Goal: Communication & Community: Answer question/provide support

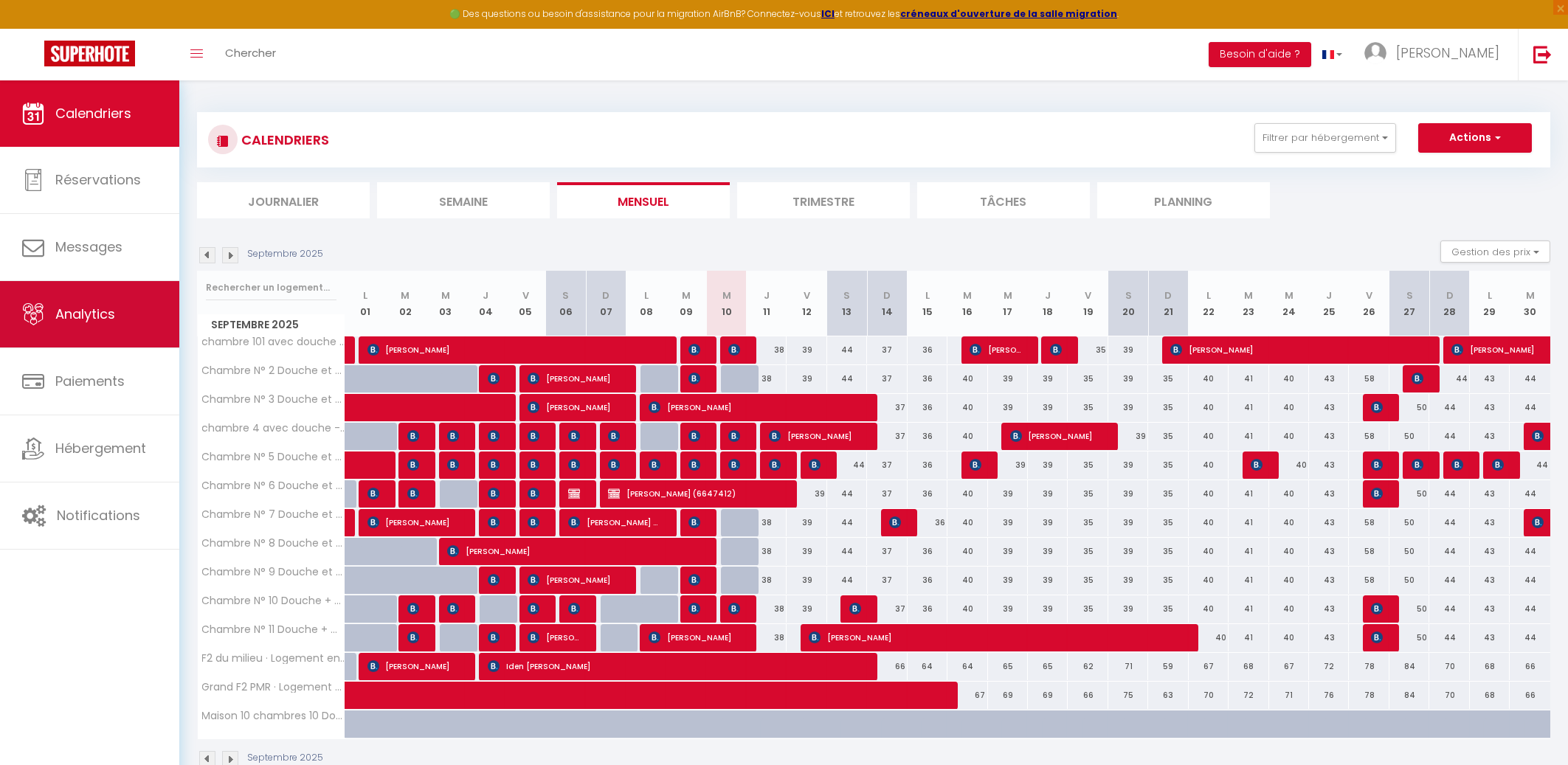
click at [92, 319] on span "Analytics" at bounding box center [85, 314] width 59 height 18
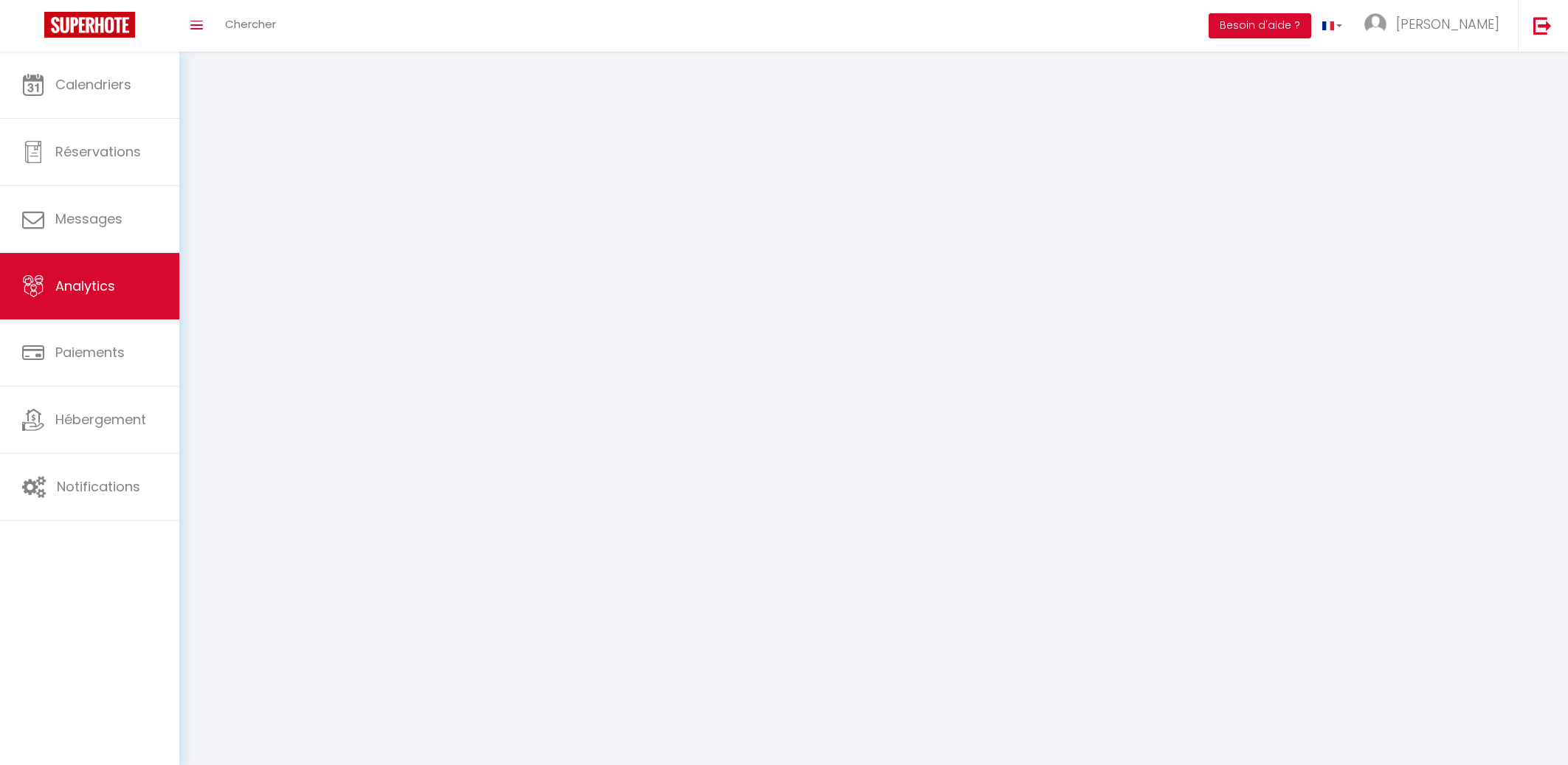
select select "2025"
select select "9"
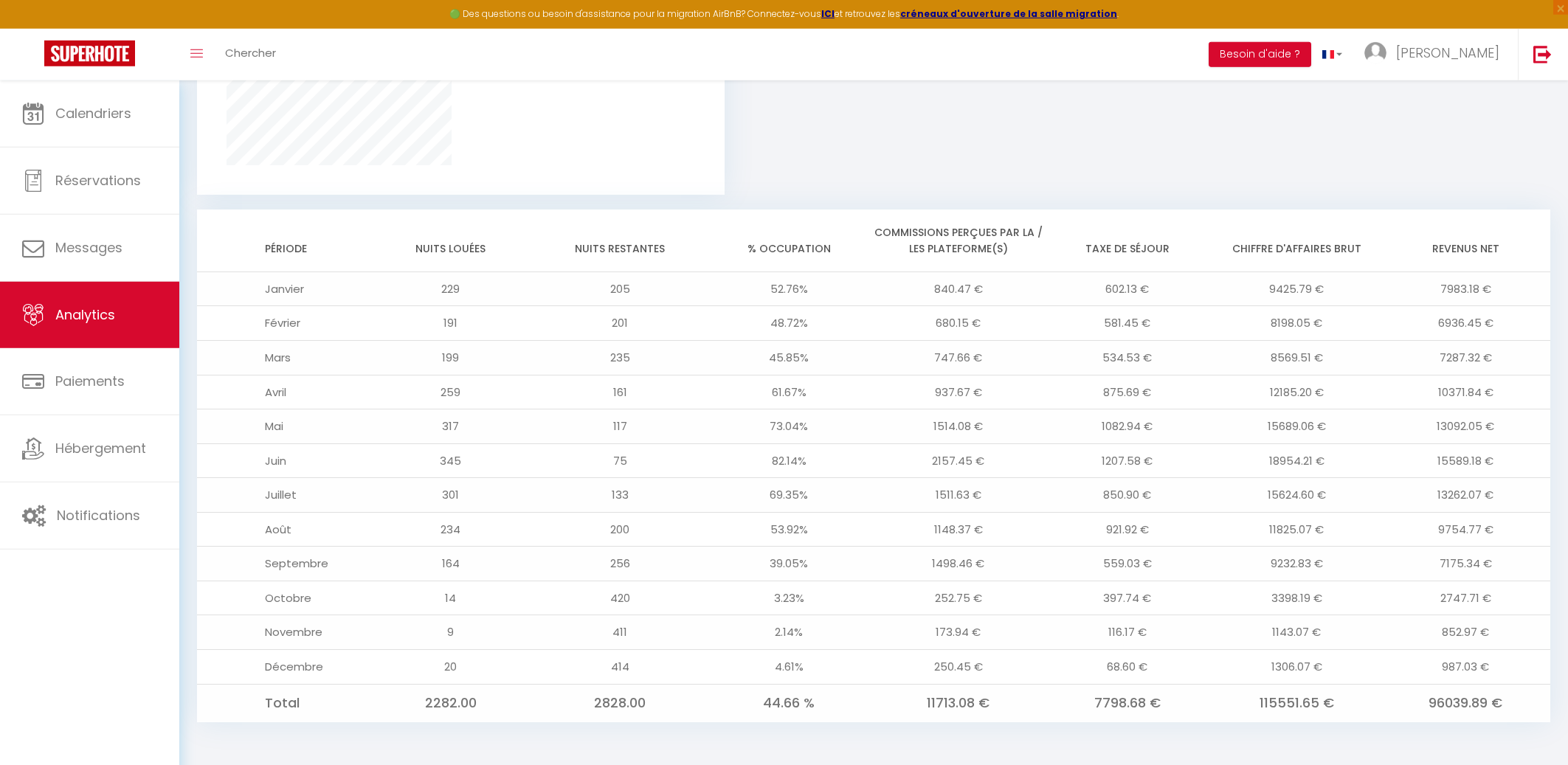
scroll to position [1096, 0]
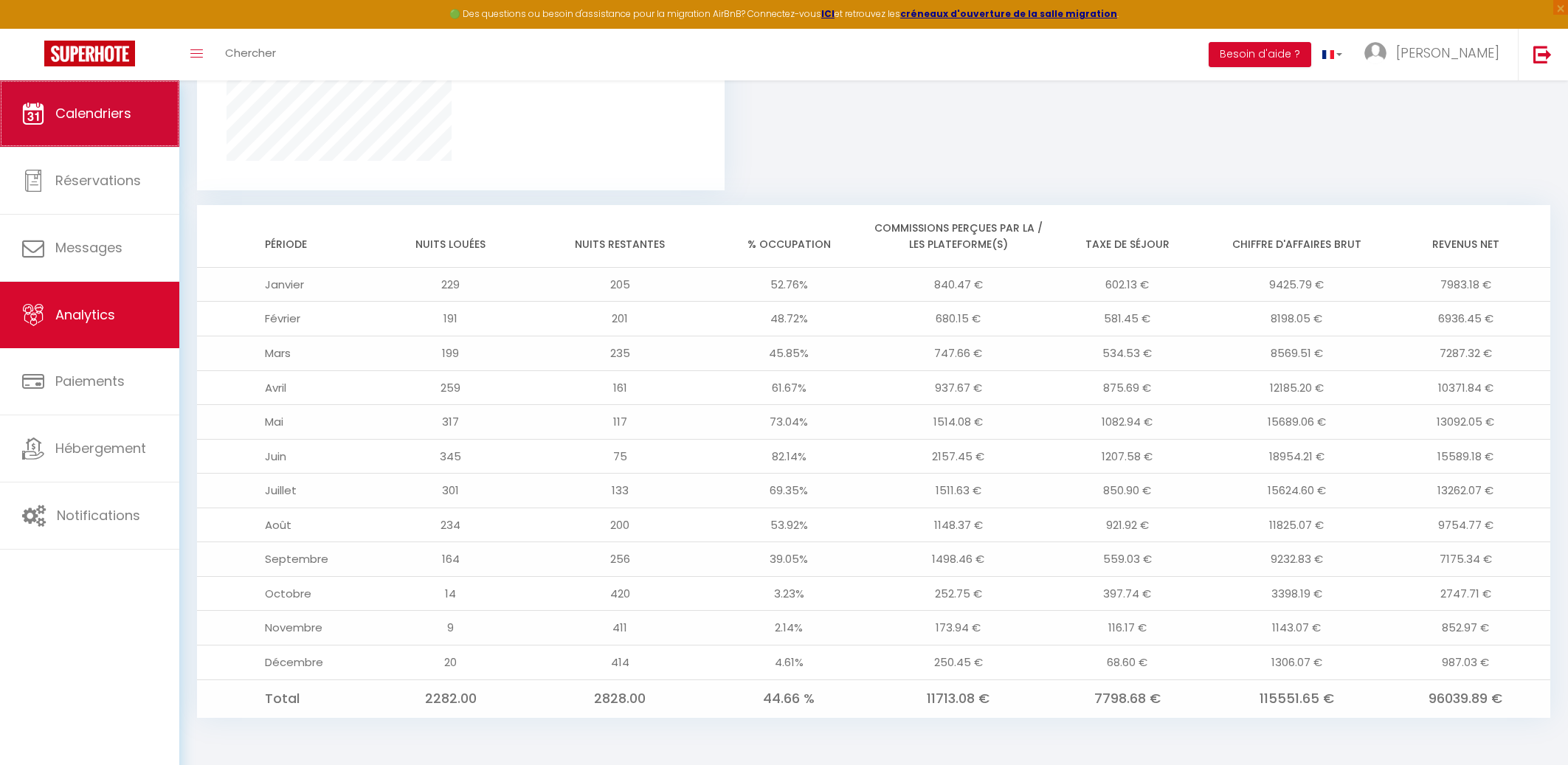
click at [94, 124] on link "Calendriers" at bounding box center [89, 113] width 179 height 66
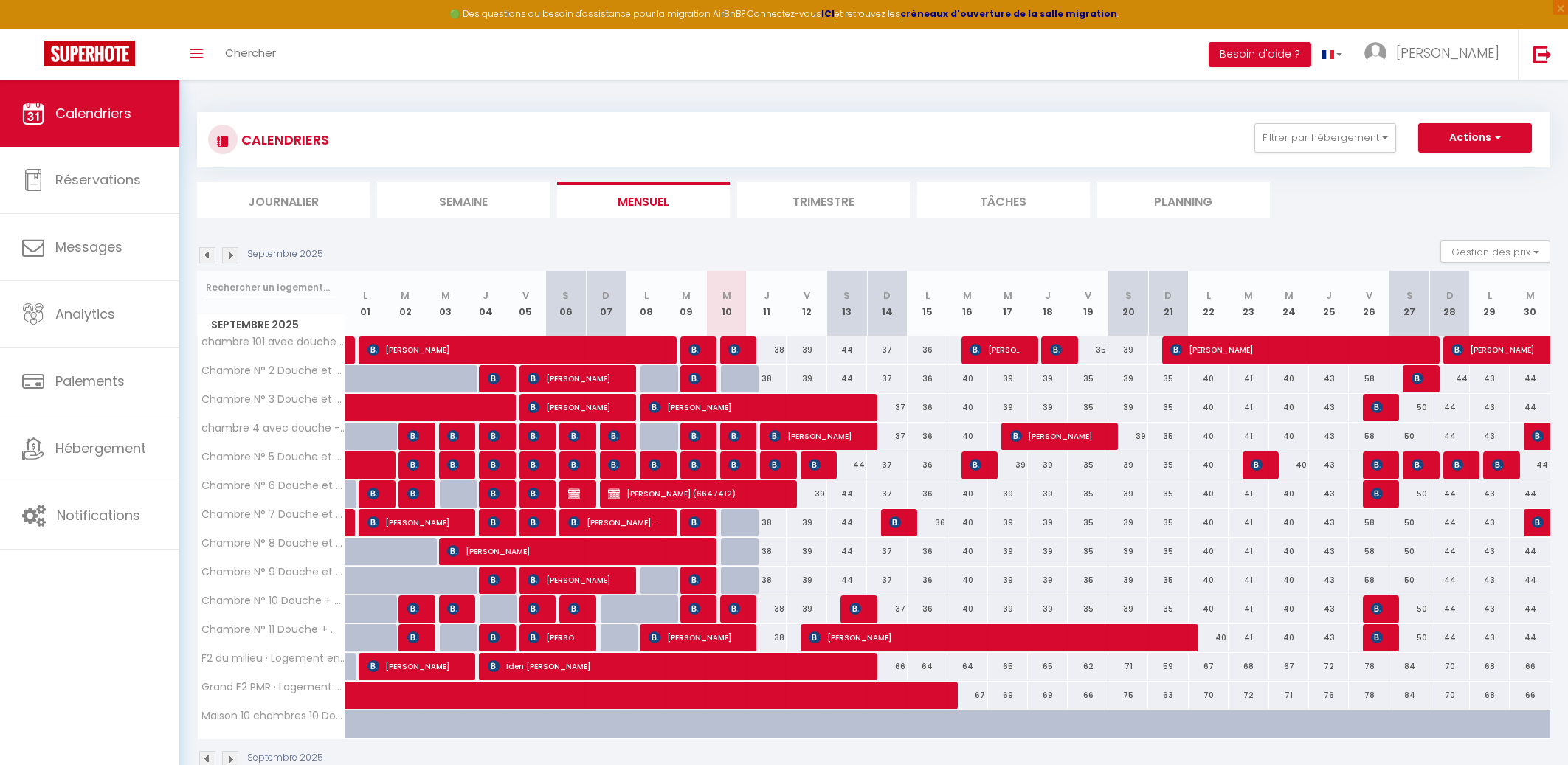
click at [777, 465] on img at bounding box center [774, 465] width 12 height 12
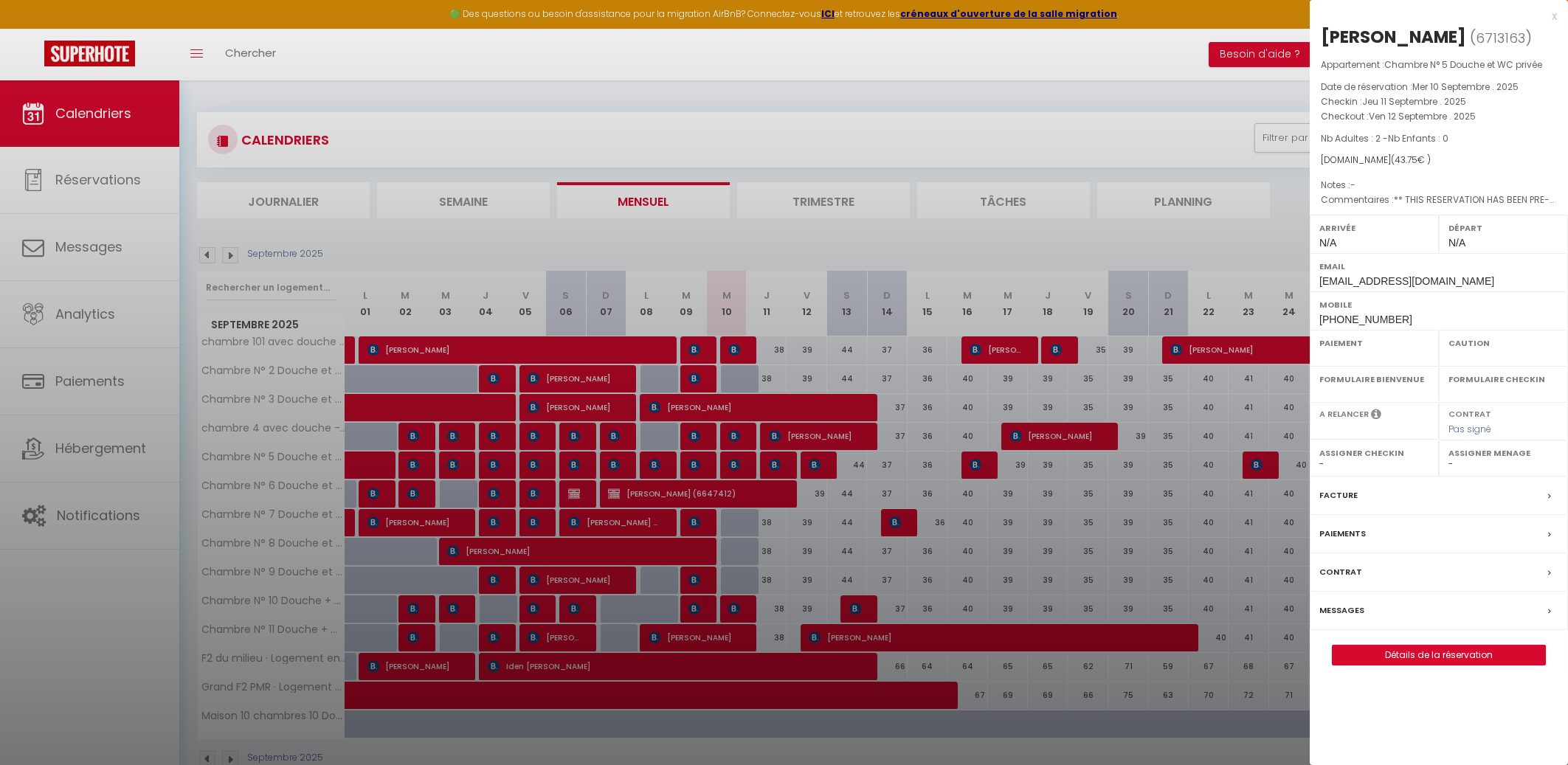
select select "OK"
select select "KO"
select select "0"
select select "1"
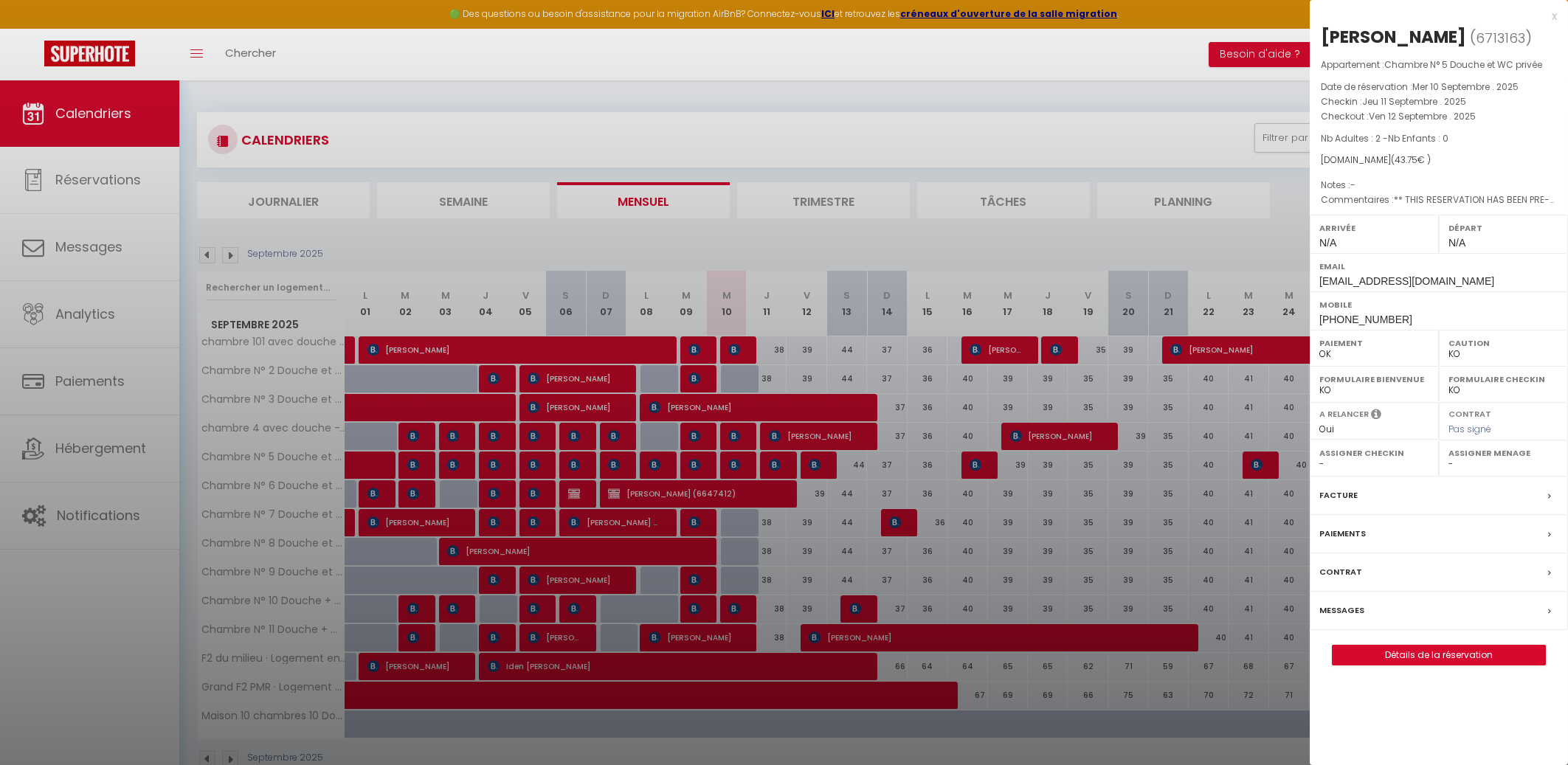
select select
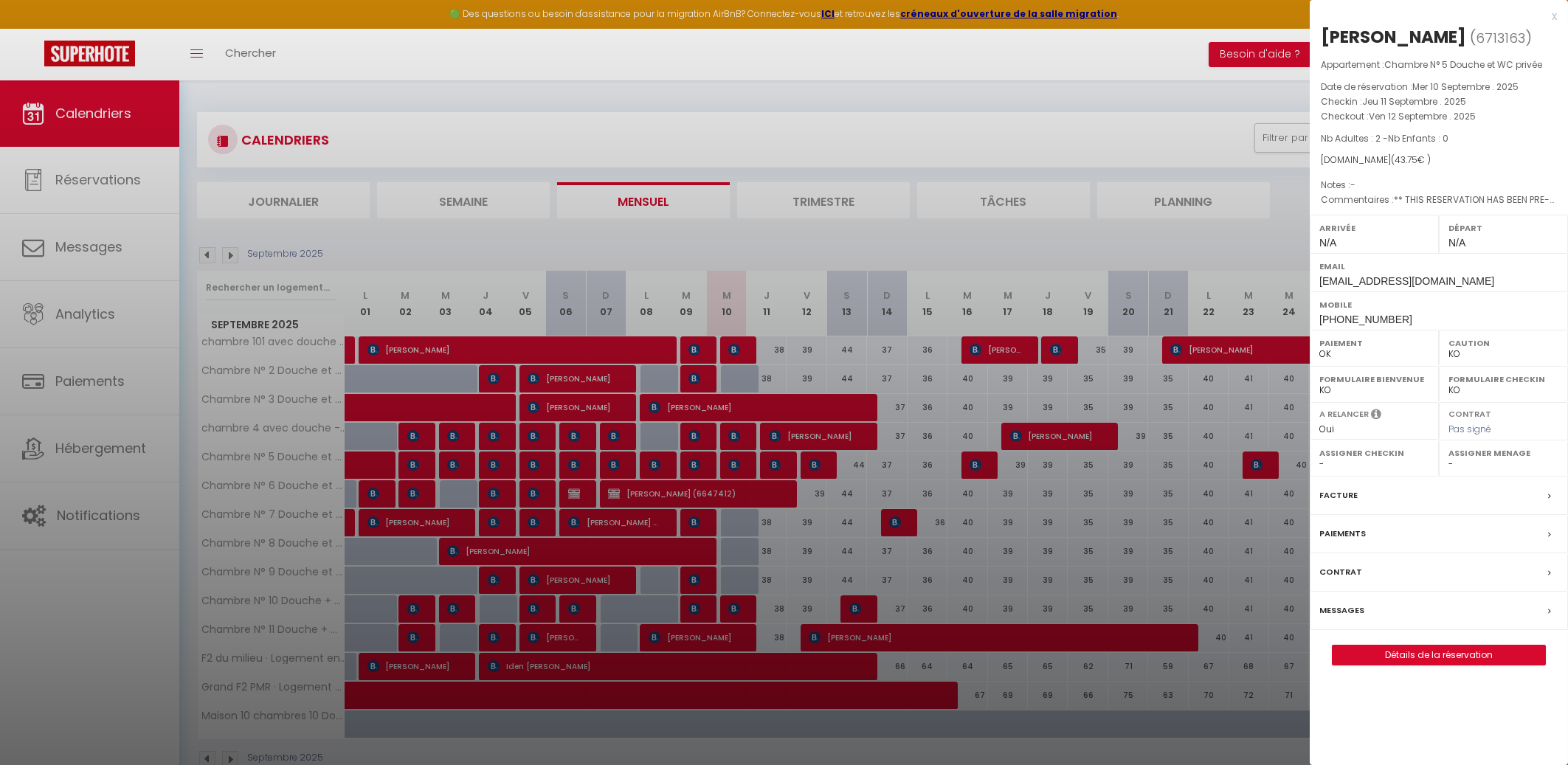
click at [1341, 618] on label "Messages" at bounding box center [1341, 610] width 45 height 15
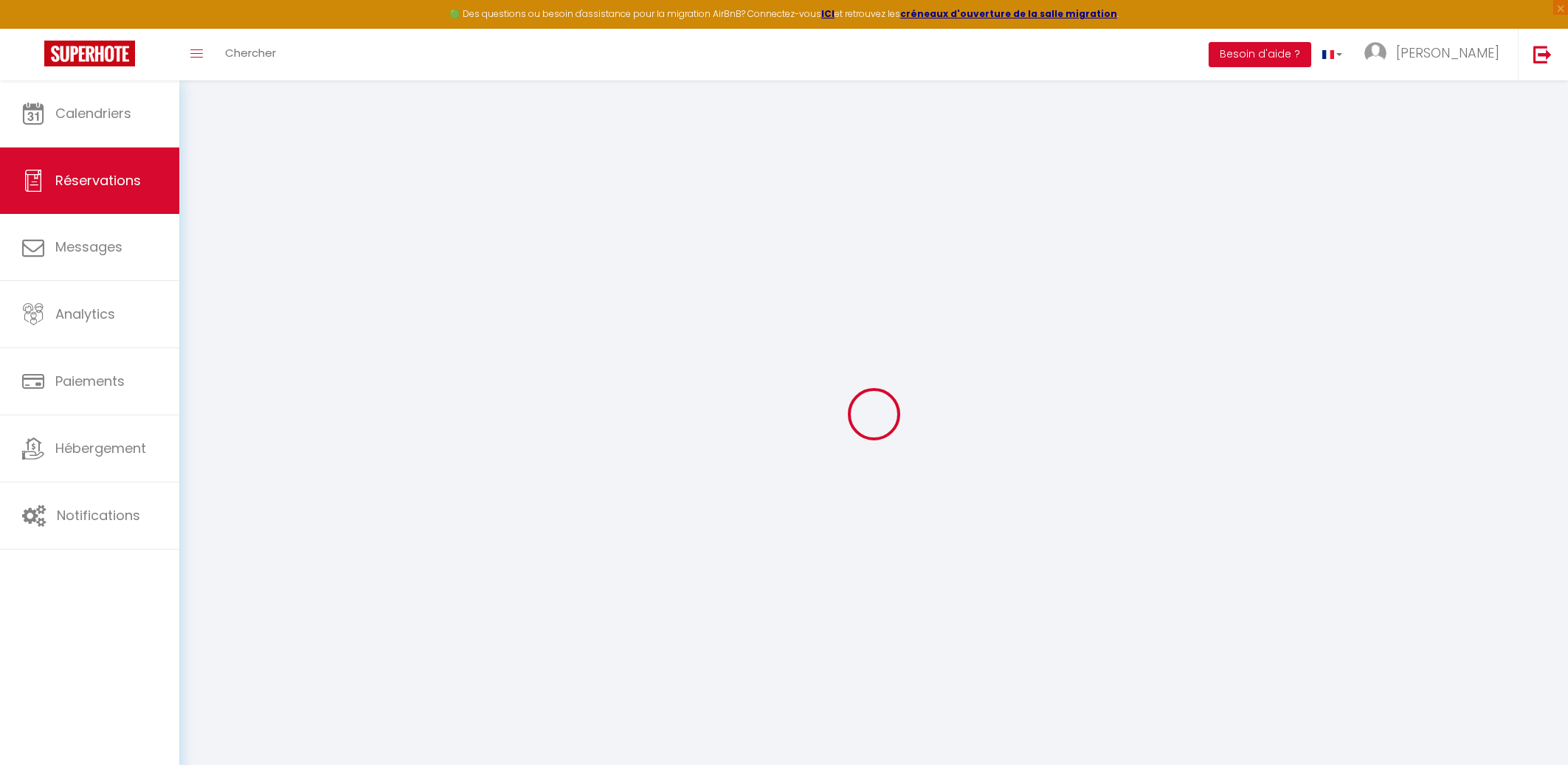
select select
checkbox input "false"
select select
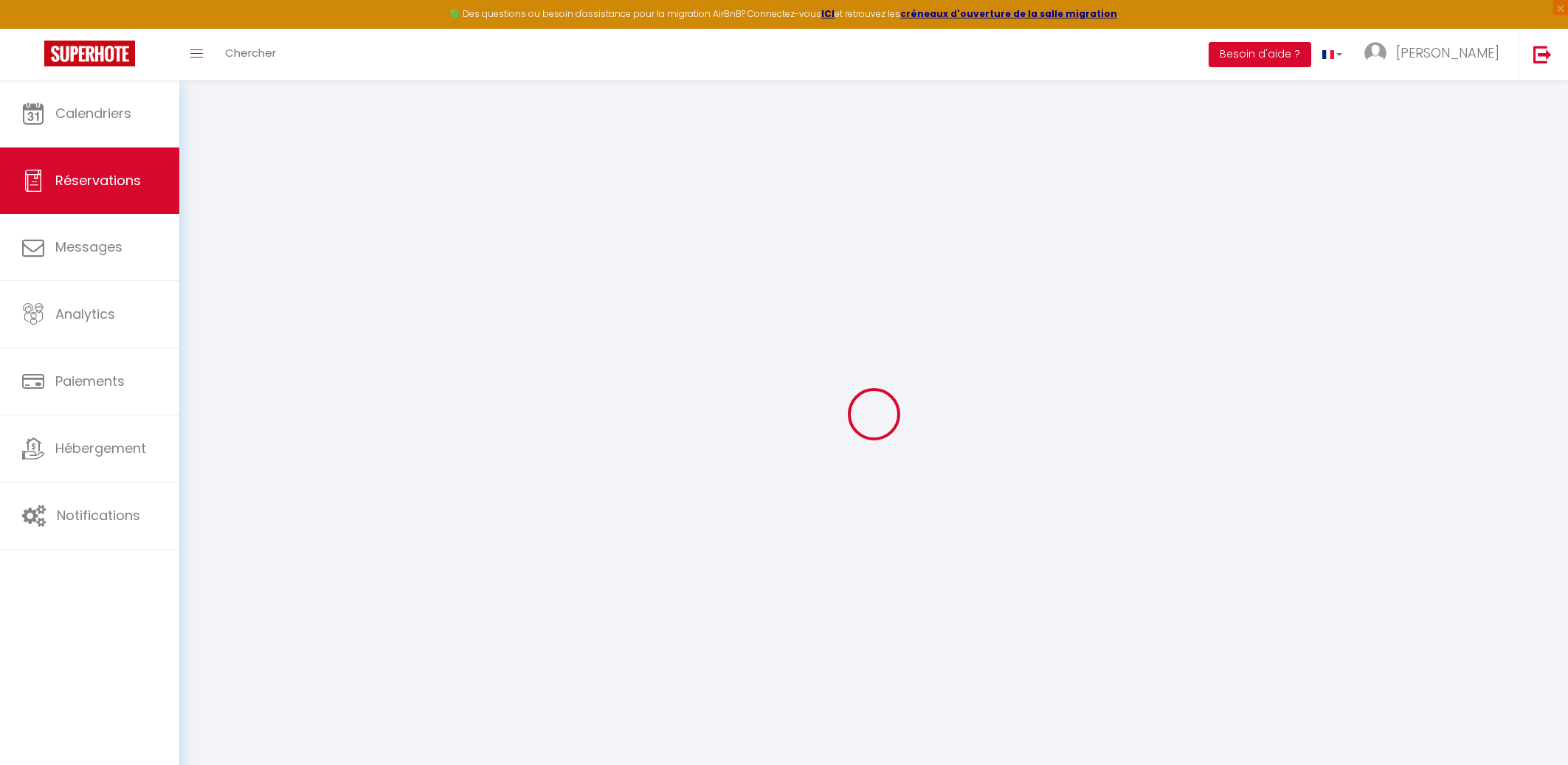
checkbox input "false"
type textarea "** THIS RESERVATION HAS BEEN PRE-PAID ** BOOKING NOTE : Payment charge is EUR 0…"
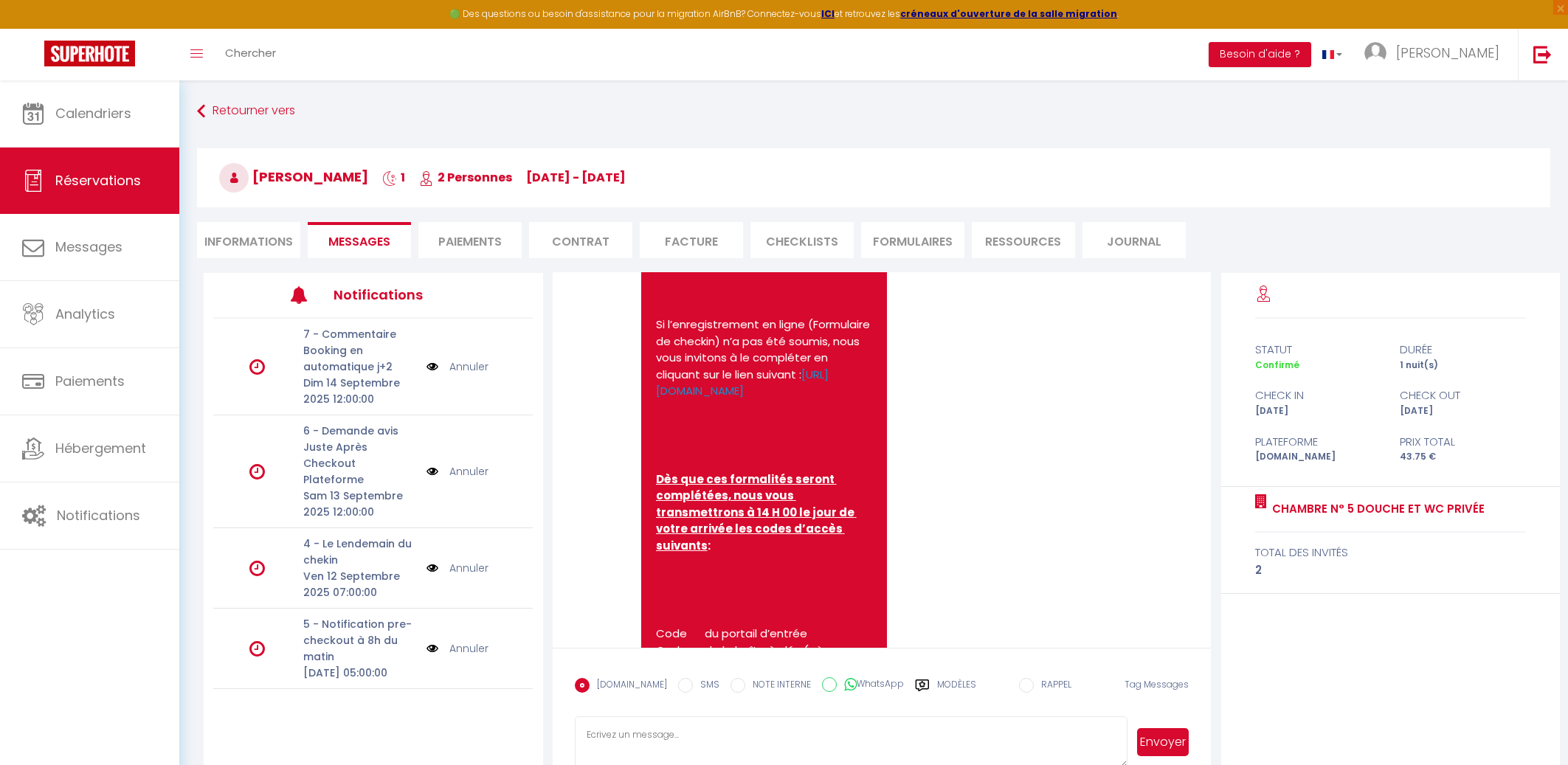
scroll to position [1987, 0]
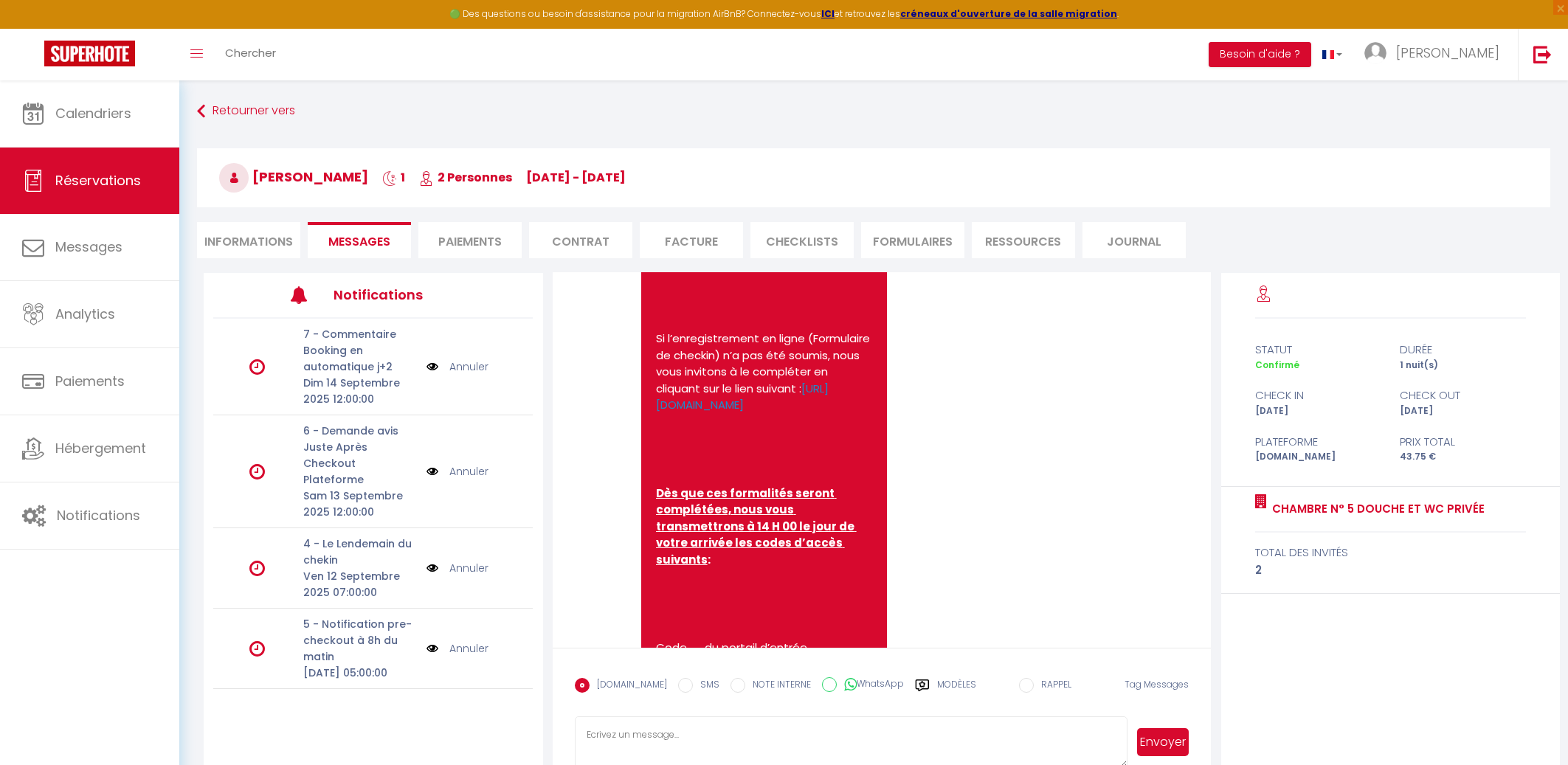
click at [806, 393] on pre "Bonjour [PERSON_NAME], Nous vous remercions pour votre réservation de : Chambre…" at bounding box center [764, 347] width 216 height 1236
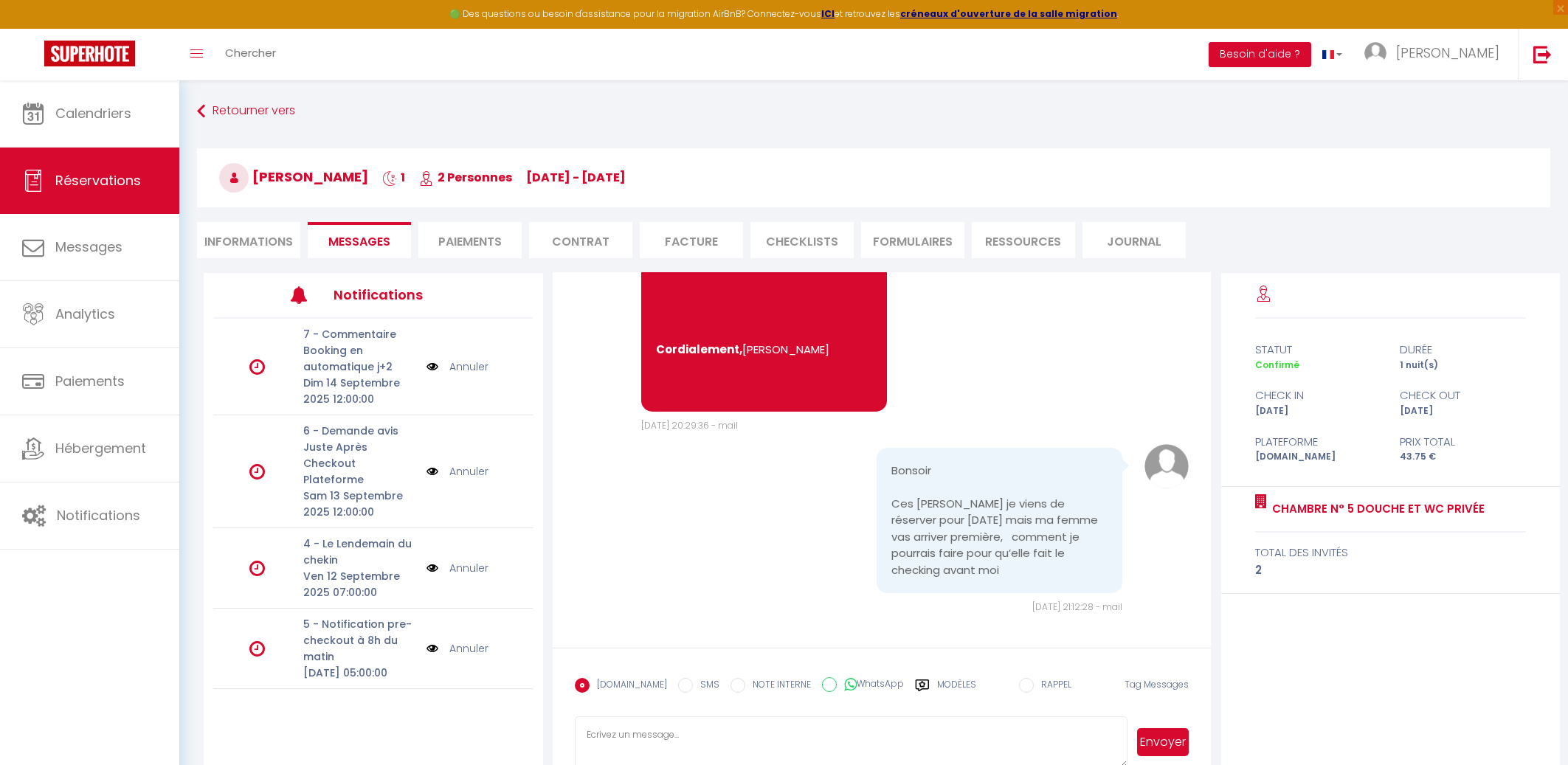
scroll to position [2580, 0]
drag, startPoint x: 655, startPoint y: 394, endPoint x: 812, endPoint y: 433, distance: 161.8
copy pre "Loremip Dolors Ametcons, Adip elit seddoeiusm temp incid utlaboreetd ma : Aliqu…"
click at [669, 738] on textarea at bounding box center [851, 742] width 554 height 52
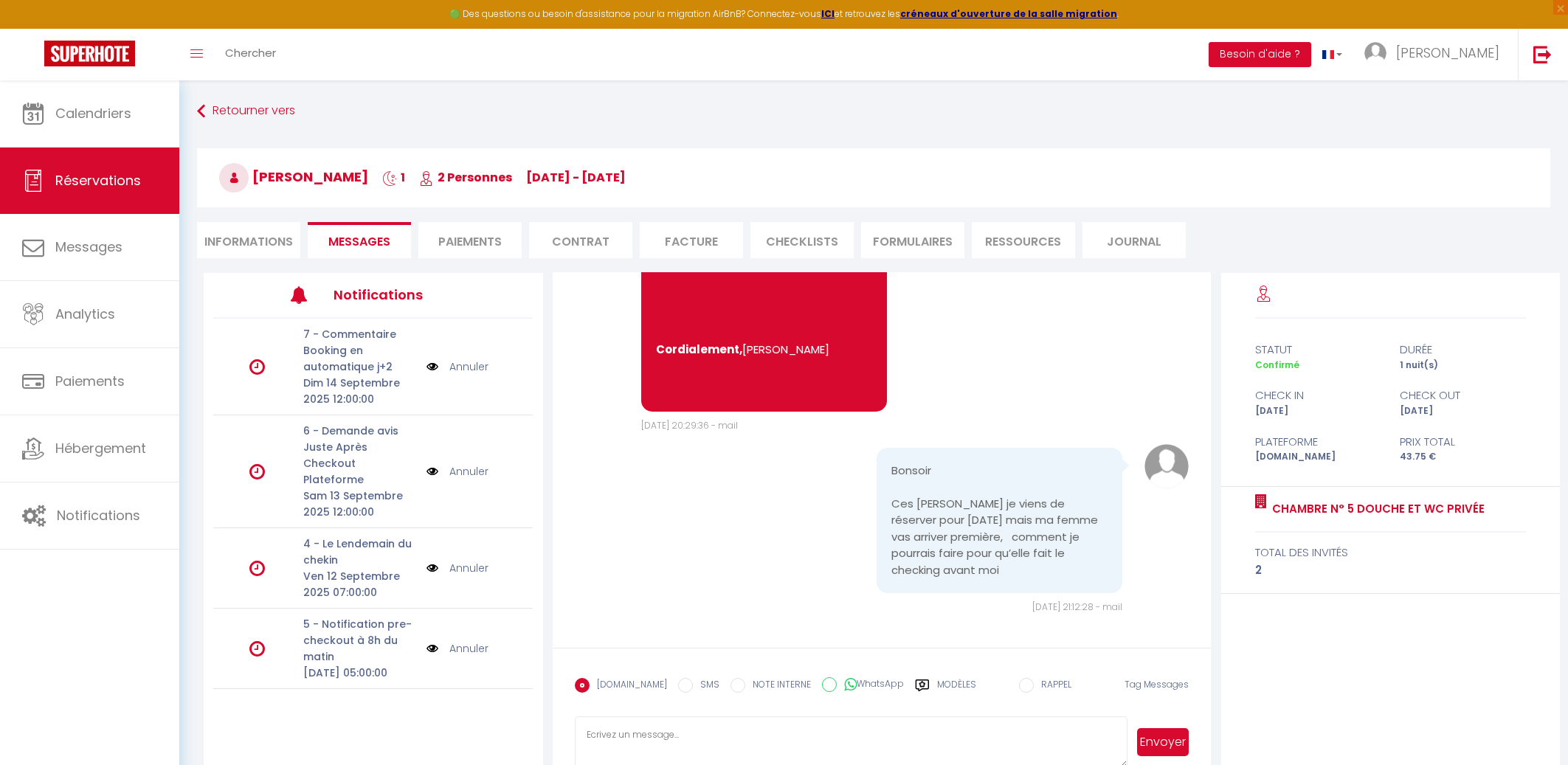
paste textarea "Loremip Dolors Ametcons, Adip elit seddoeiusm temp incid utlaboreetd ma : Aliqu…"
type textarea "Loremip Dolors Ametcons, Adip elit seddoeiusm temp incid utlaboreetd ma : Aliqu…"
click at [1168, 743] on button "Envoyer" at bounding box center [1163, 740] width 53 height 28
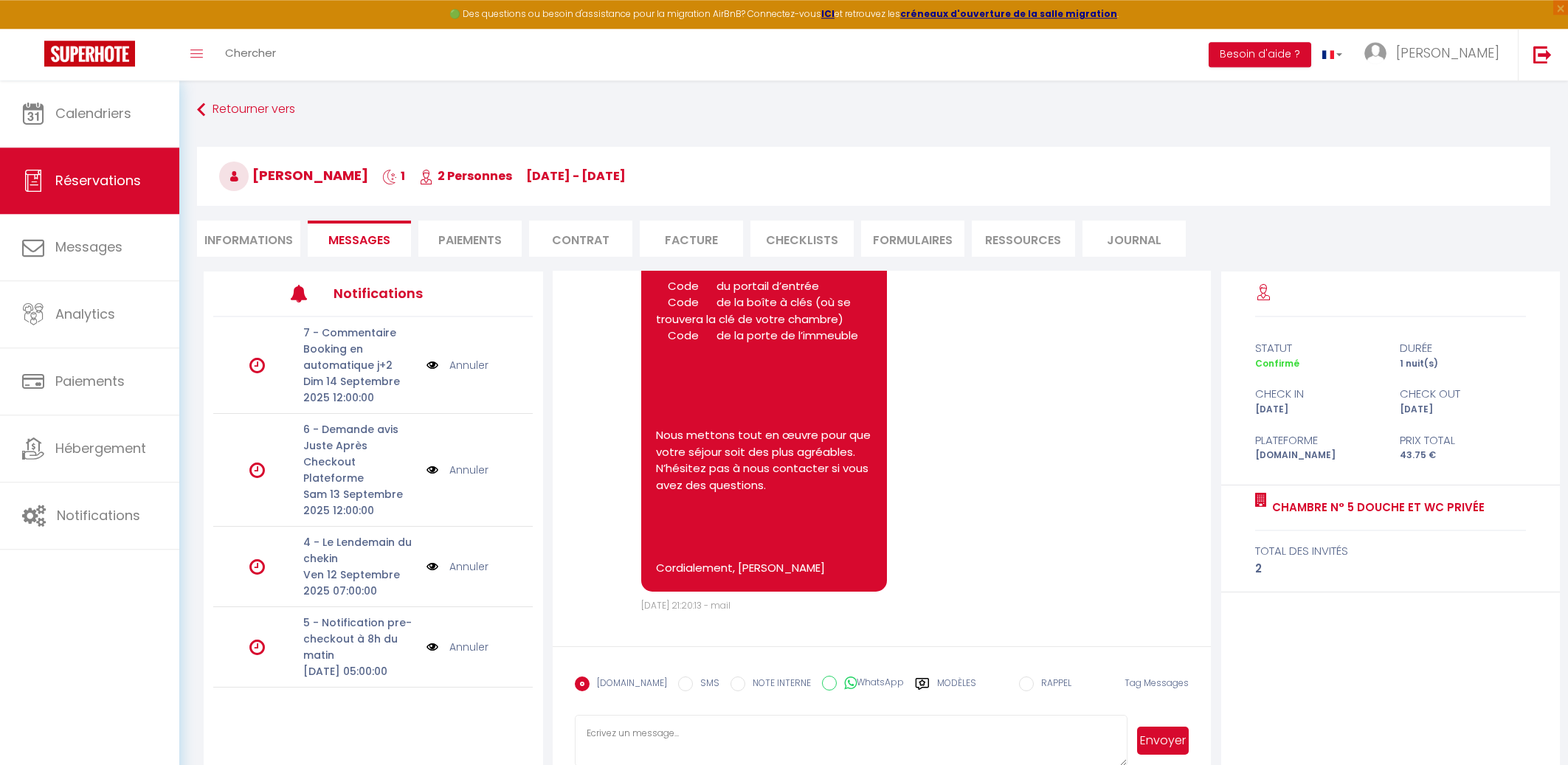
scroll to position [3932, 0]
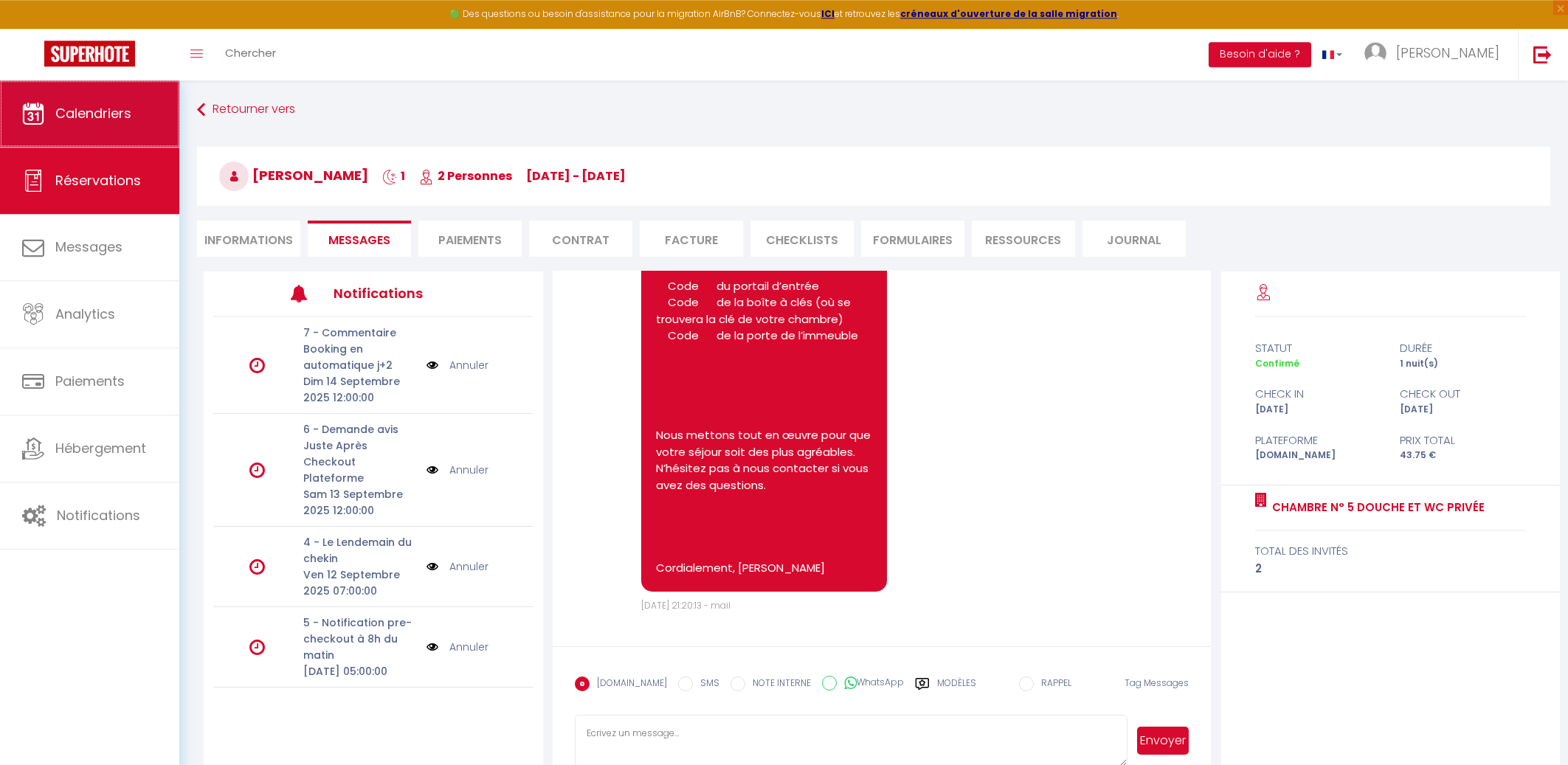
click at [99, 110] on span "Calendriers" at bounding box center [94, 113] width 76 height 18
